Goal: Information Seeking & Learning: Learn about a topic

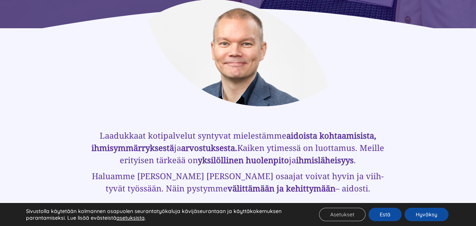
scroll to position [442, 0]
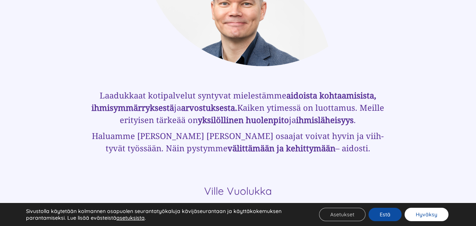
click at [416, 215] on button "Hyväksy" at bounding box center [427, 214] width 44 height 13
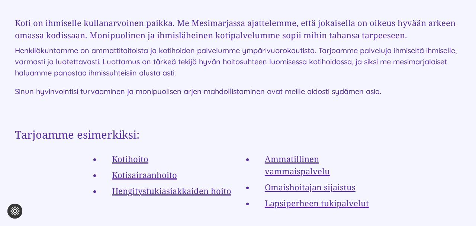
scroll to position [1327, 0]
click at [138, 153] on link "Kotihoito" at bounding box center [130, 158] width 36 height 11
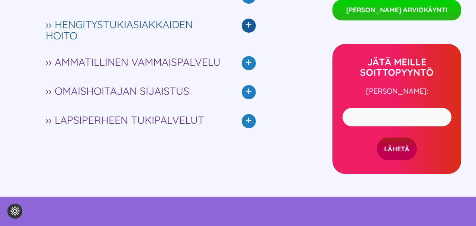
scroll to position [1769, 0]
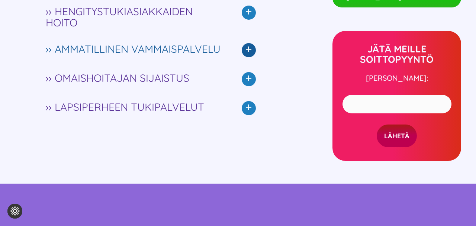
click at [157, 51] on span "›› AMMATILLINEN VAMMAISPALVELU" at bounding box center [136, 49] width 180 height 11
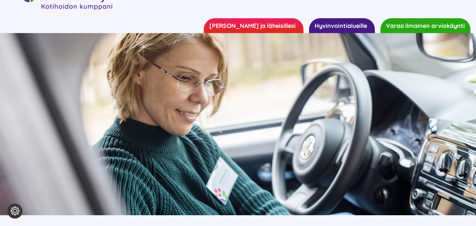
scroll to position [0, 0]
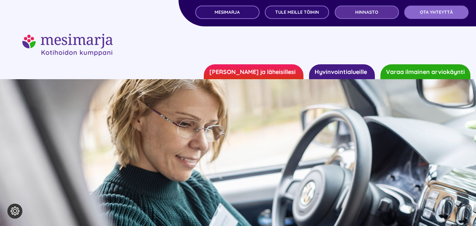
click at [361, 12] on span "Hinnasto" at bounding box center [367, 12] width 23 height 5
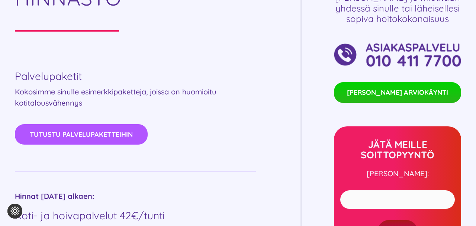
scroll to position [281, 0]
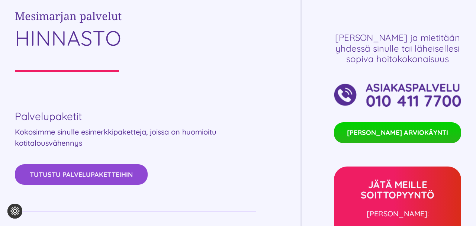
click at [131, 171] on span "Tutustu palvelupaketteihin" at bounding box center [81, 175] width 103 height 8
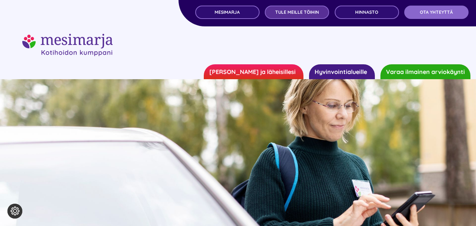
click at [278, 12] on span "TULE MEILLE TÖIHIN" at bounding box center [297, 12] width 44 height 5
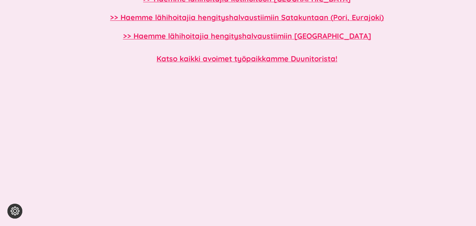
scroll to position [724, 0]
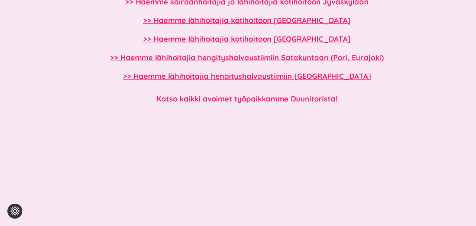
click at [182, 101] on b "Katso kaikki avoimet työpaikkamme Duunitorista!" at bounding box center [247, 98] width 181 height 9
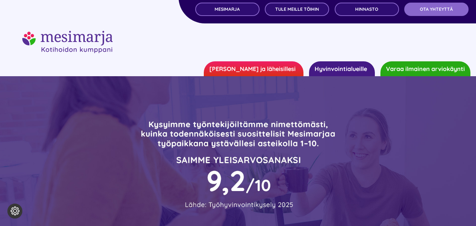
scroll to position [0, 0]
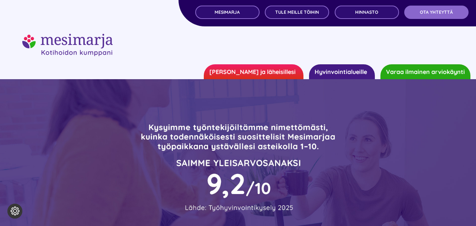
click at [330, 70] on link "Hyvinvointialueille" at bounding box center [342, 71] width 66 height 15
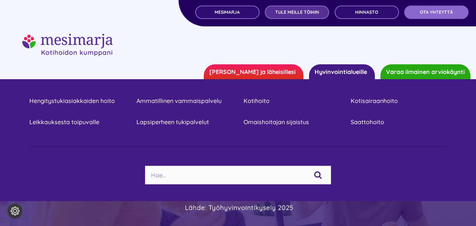
click at [312, 18] on link "TULE MEILLE TÖIHIN" at bounding box center [297, 12] width 64 height 13
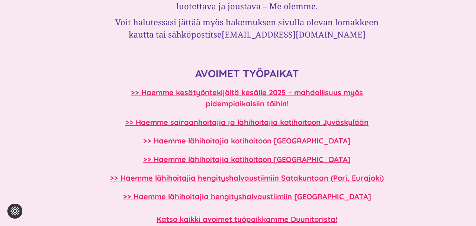
scroll to position [643, 0]
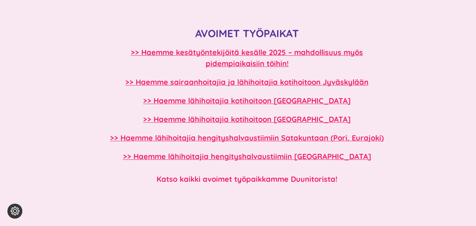
click at [182, 181] on b "Katso kaikki avoimet työpaikkamme Duunitorista!" at bounding box center [247, 179] width 181 height 9
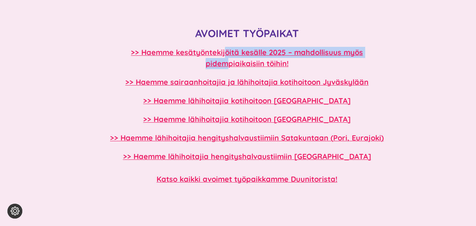
click at [226, 58] on p ">> Haemme kesätyöntekijöitä kesälle 2025 – mahdollisuus myös pidempiaikaisiin t…" at bounding box center [247, 58] width 286 height 22
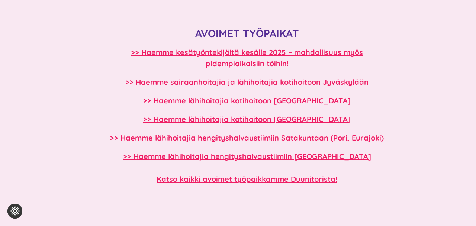
click at [294, 61] on p ">> Haemme kesätyöntekijöitä kesälle 2025 – mahdollisuus myös pidempiaikaisiin t…" at bounding box center [247, 58] width 286 height 22
click at [266, 63] on b ">> Haemme kesätyöntekijöitä kesälle 2025 – mahdollisuus myös pidempiaikaisiin t…" at bounding box center [247, 58] width 232 height 20
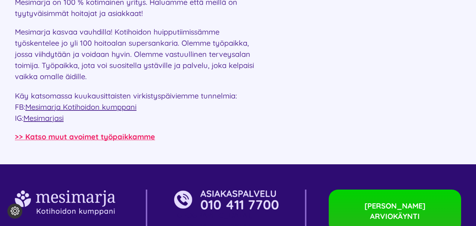
scroll to position [1568, 0]
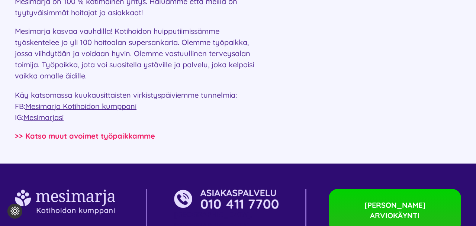
click at [115, 131] on b ">> Katso muut avoimet työpaikkamme" at bounding box center [85, 135] width 140 height 9
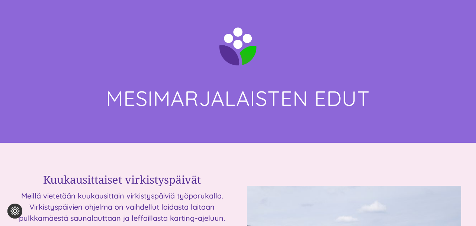
scroll to position [1086, 0]
